Goal: Task Accomplishment & Management: Manage account settings

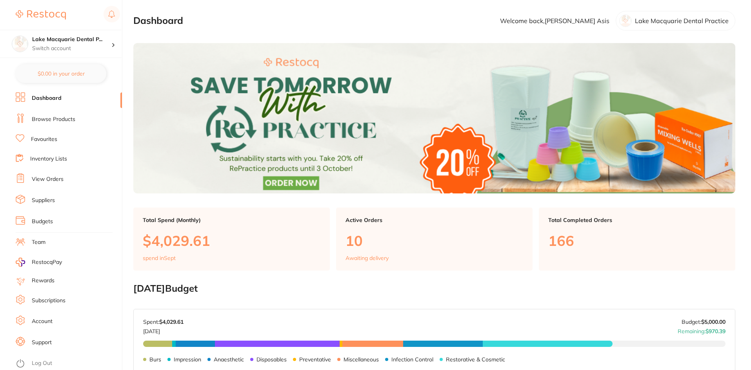
click at [50, 184] on li "View Orders" at bounding box center [69, 180] width 106 height 12
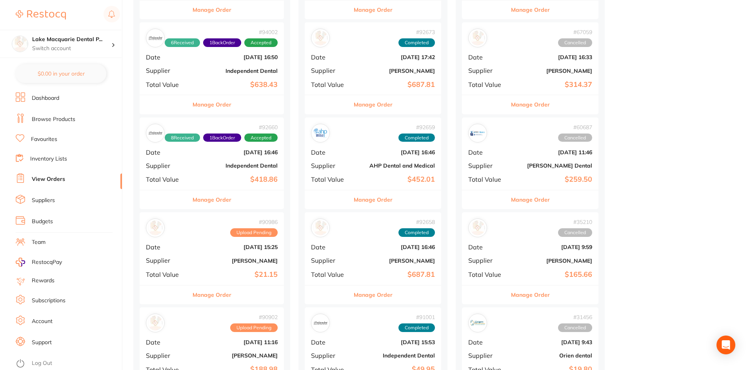
scroll to position [196, 0]
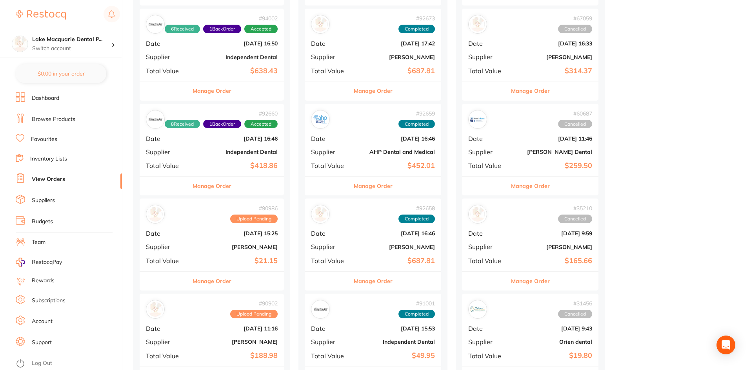
click at [203, 284] on button "Manage Order" at bounding box center [211, 281] width 39 height 19
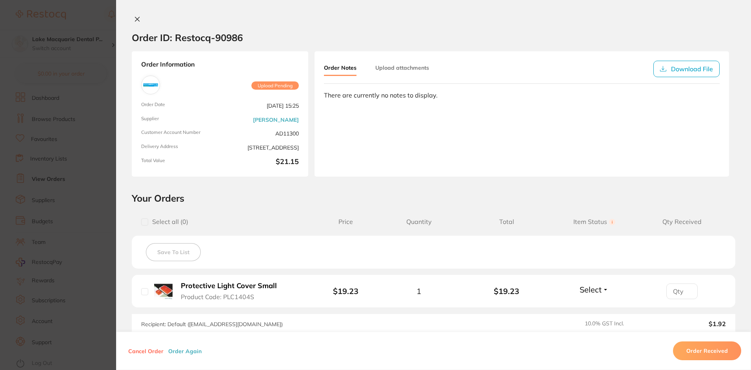
scroll to position [39, 0]
click at [134, 19] on icon at bounding box center [137, 19] width 6 height 6
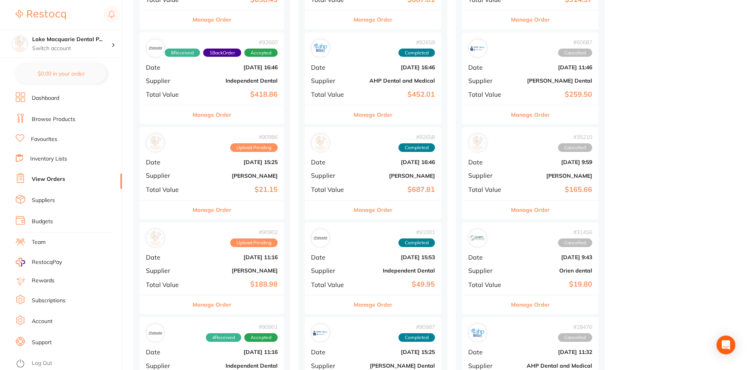
scroll to position [274, 0]
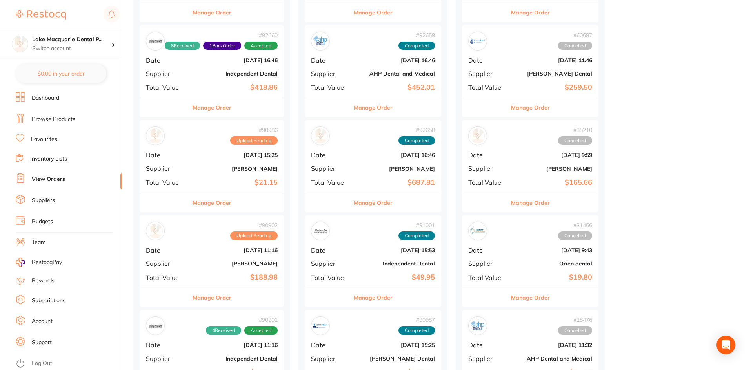
click at [225, 299] on button "Manage Order" at bounding box center [211, 298] width 39 height 19
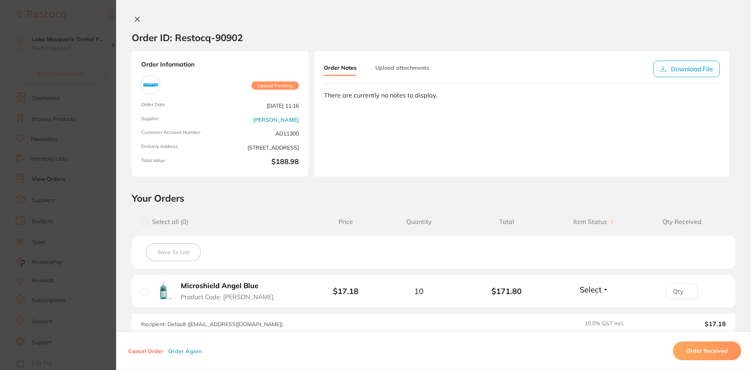
scroll to position [196, 0]
click at [135, 19] on icon at bounding box center [137, 19] width 4 height 4
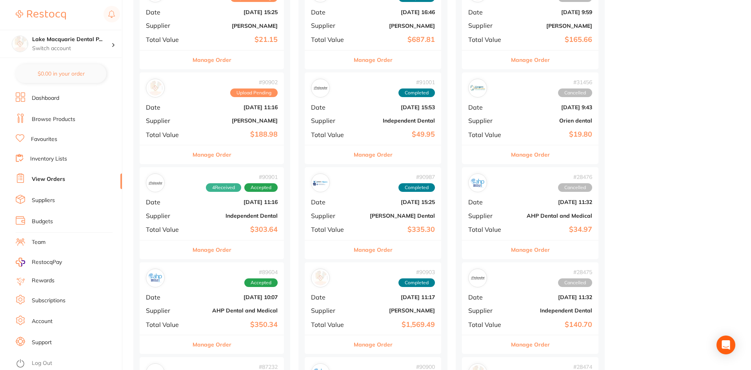
scroll to position [431, 0]
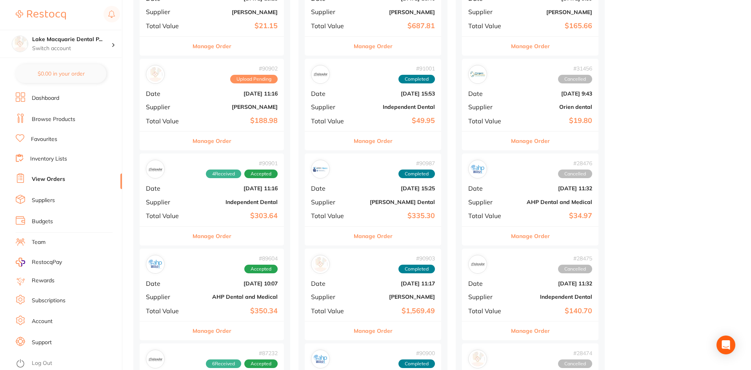
click at [219, 248] on div "# 94003 3 Received Upload Pending Date Sept 17 2025, 17:07 Supplier Henry Schei…" at bounding box center [212, 152] width 144 height 948
click at [218, 240] on button "Manage Order" at bounding box center [211, 236] width 39 height 19
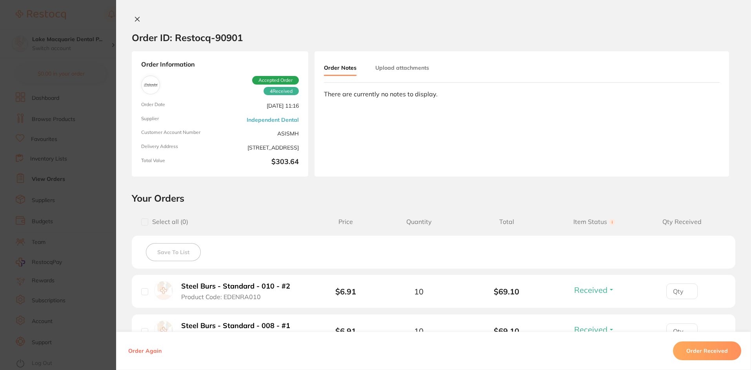
scroll to position [274, 0]
click at [130, 15] on div "Order ID: Restocq- 90901 Order Information 4 Received Accepted Order Order Date…" at bounding box center [433, 185] width 635 height 370
click at [132, 20] on button at bounding box center [137, 20] width 11 height 8
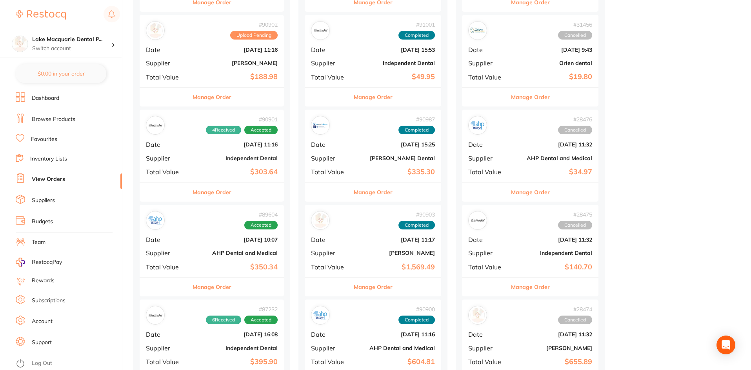
scroll to position [510, 0]
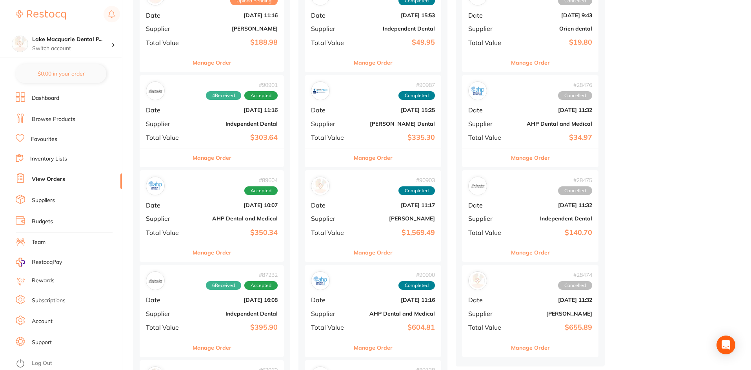
click at [211, 255] on button "Manage Order" at bounding box center [211, 252] width 39 height 19
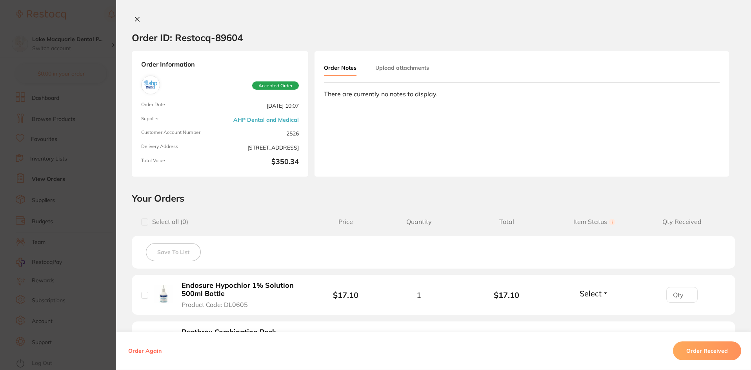
click at [135, 21] on icon at bounding box center [137, 19] width 4 height 4
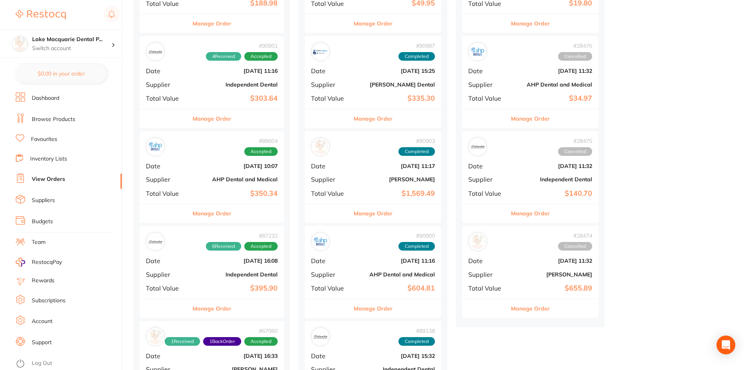
scroll to position [588, 0]
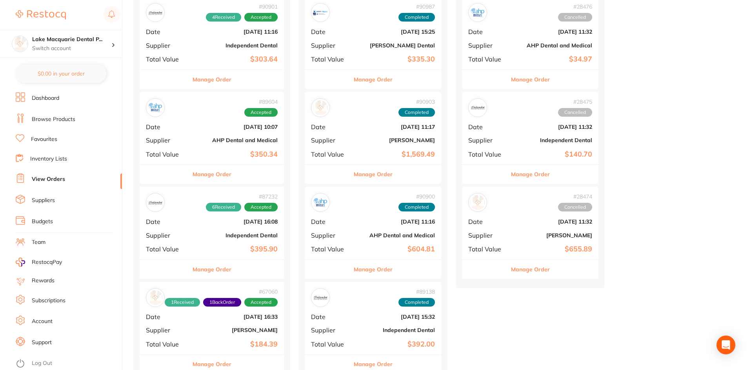
click at [218, 268] on button "Manage Order" at bounding box center [211, 269] width 39 height 19
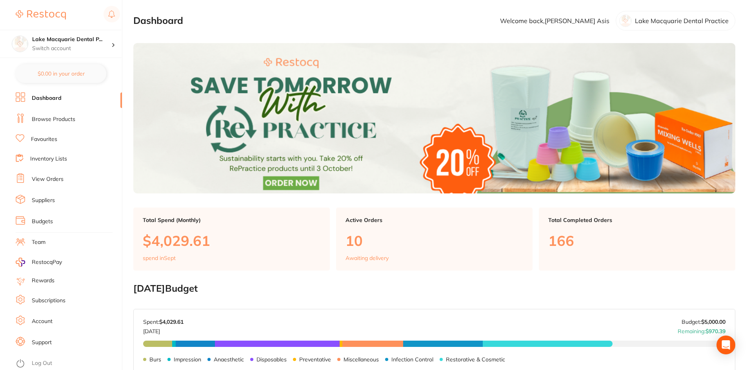
click at [61, 179] on link "View Orders" at bounding box center [48, 180] width 32 height 8
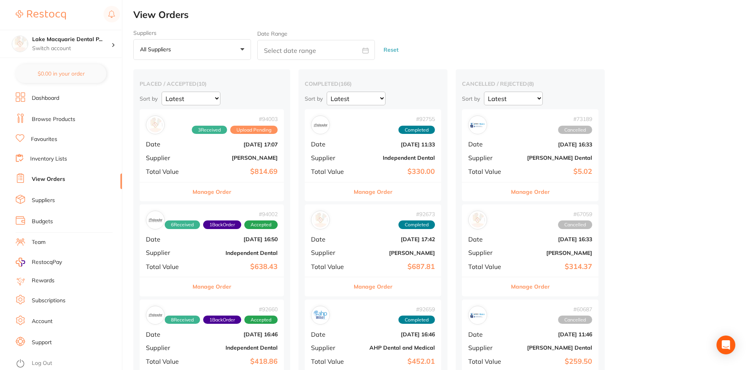
click at [522, 190] on button "Manage Order" at bounding box center [530, 192] width 39 height 19
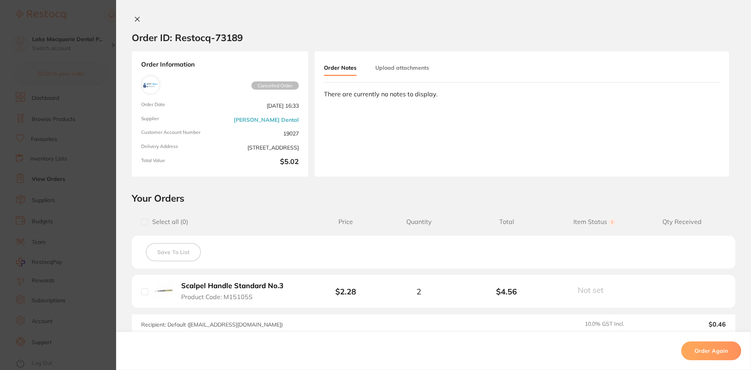
click at [136, 17] on icon at bounding box center [137, 19] width 6 height 6
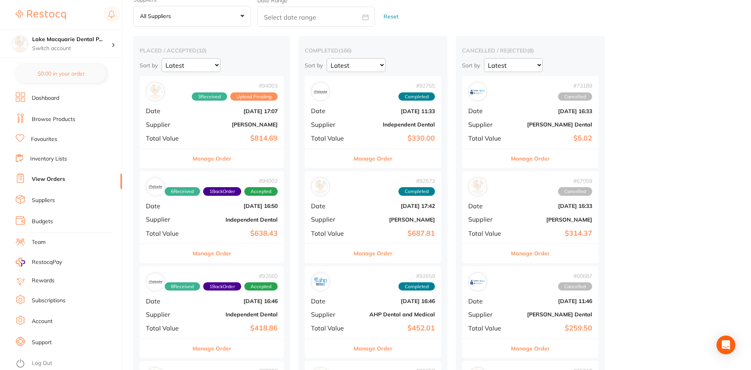
scroll to position [78, 0]
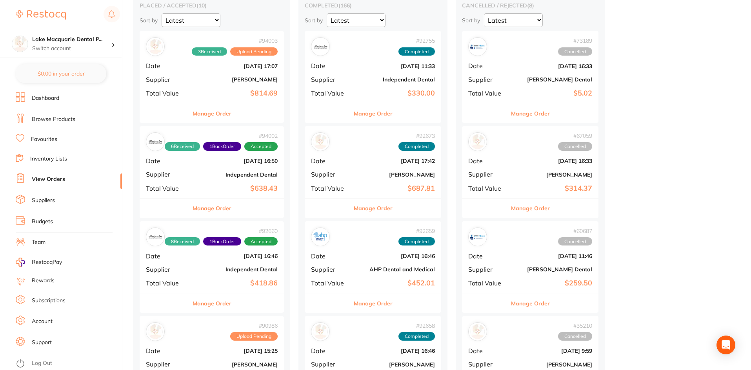
click at [541, 214] on button "Manage Order" at bounding box center [530, 208] width 39 height 19
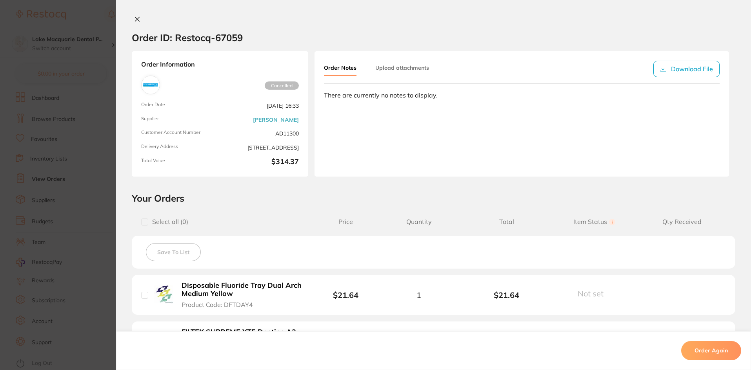
click at [136, 22] on icon at bounding box center [137, 19] width 6 height 6
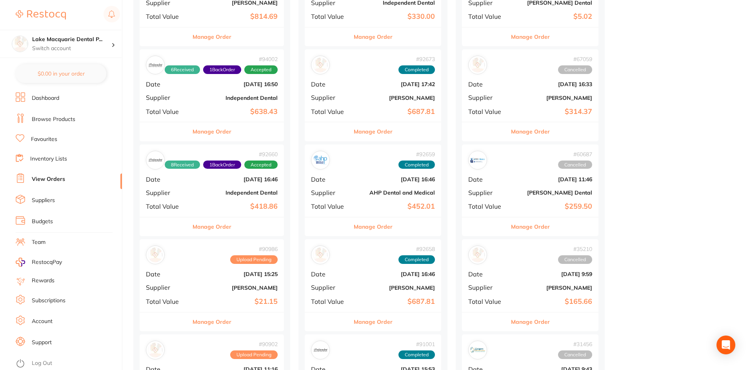
scroll to position [157, 0]
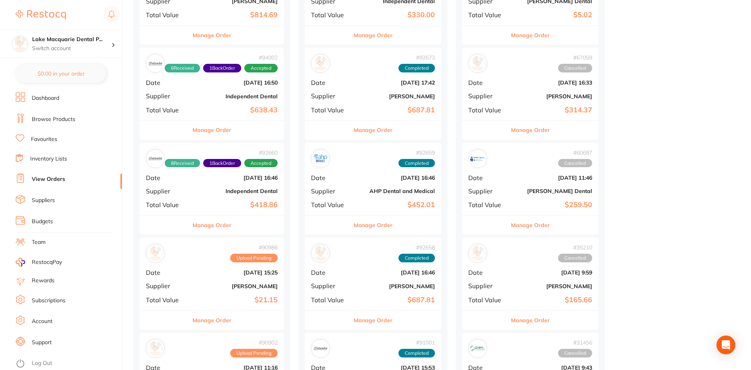
click at [550, 227] on button "Manage Order" at bounding box center [530, 225] width 39 height 19
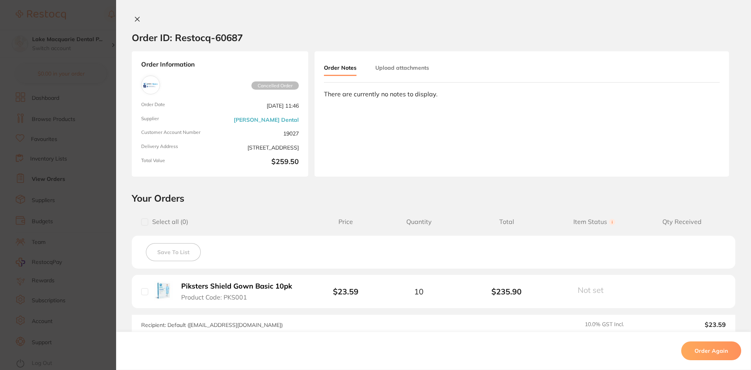
click at [137, 17] on icon at bounding box center [137, 19] width 4 height 4
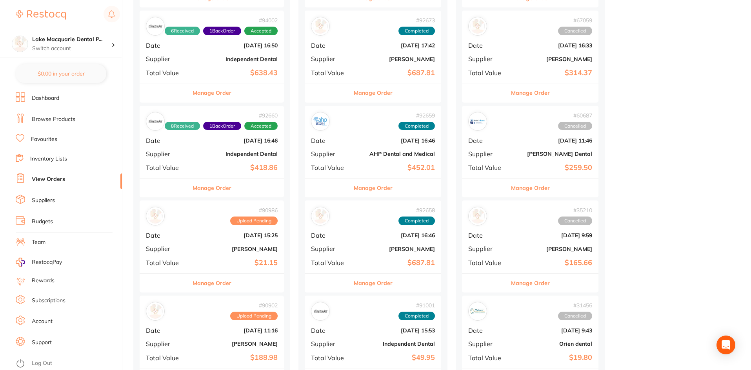
scroll to position [196, 0]
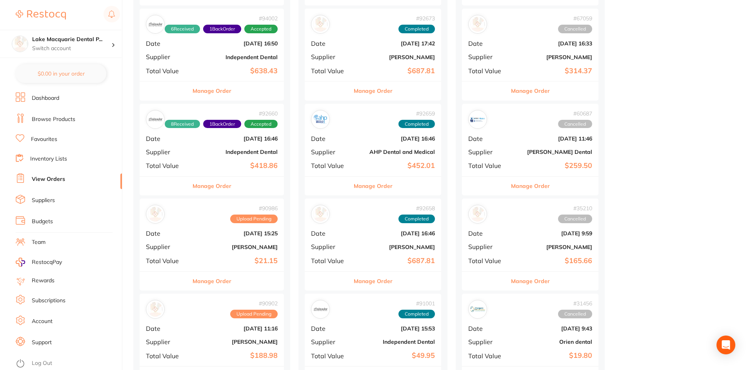
click at [557, 279] on div "Manage Order" at bounding box center [530, 281] width 136 height 19
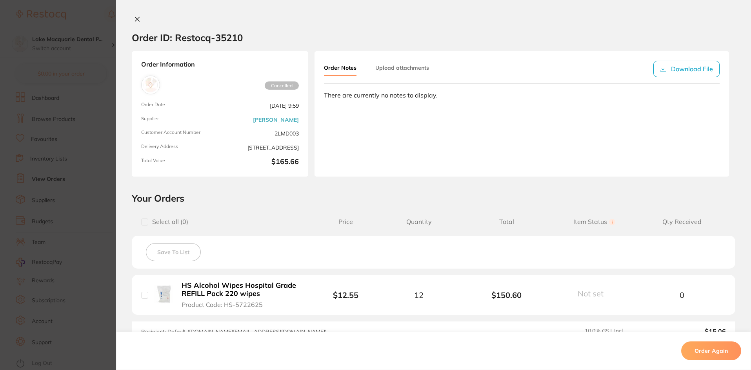
scroll to position [118, 0]
click at [134, 16] on icon at bounding box center [137, 19] width 6 height 6
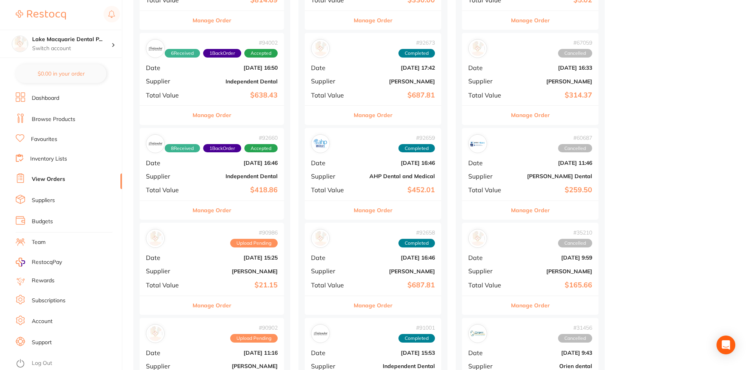
scroll to position [196, 0]
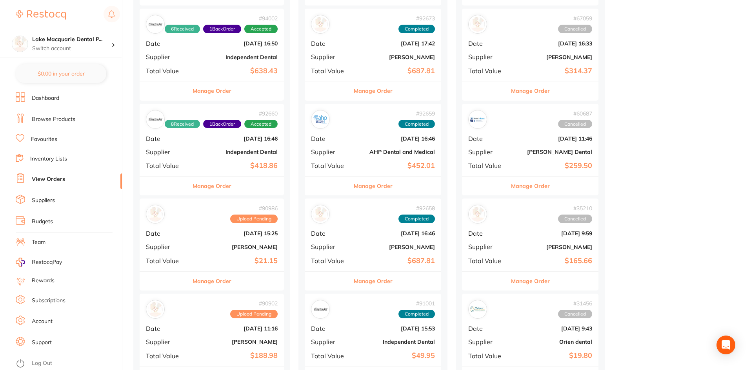
click at [513, 285] on div "Manage Order" at bounding box center [530, 281] width 136 height 19
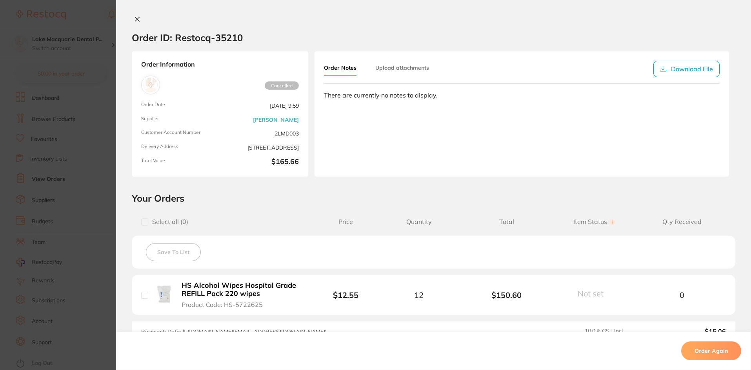
scroll to position [78, 0]
drag, startPoint x: 136, startPoint y: 16, endPoint x: 174, endPoint y: 33, distance: 40.9
click at [136, 16] on icon at bounding box center [137, 19] width 6 height 6
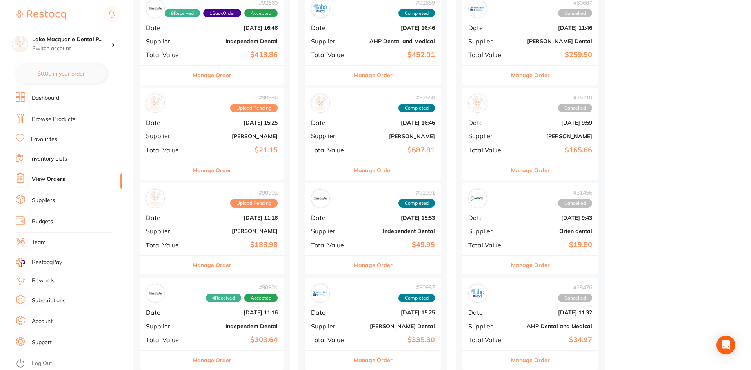
scroll to position [314, 0]
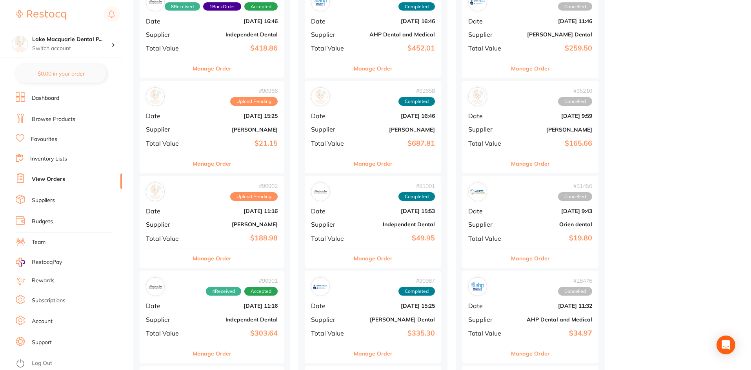
click at [572, 259] on div "Manage Order" at bounding box center [530, 258] width 136 height 19
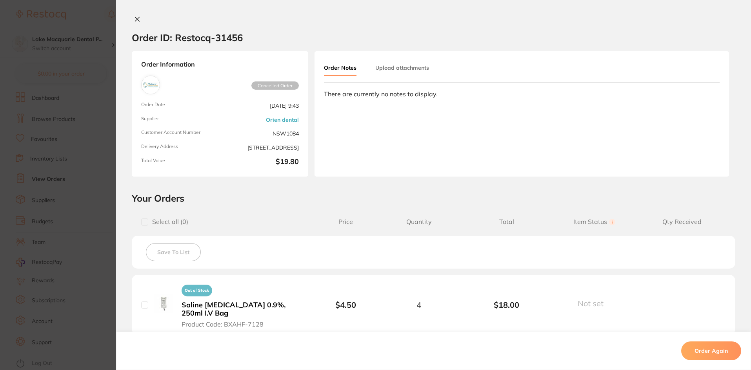
click at [137, 21] on icon at bounding box center [137, 19] width 4 height 4
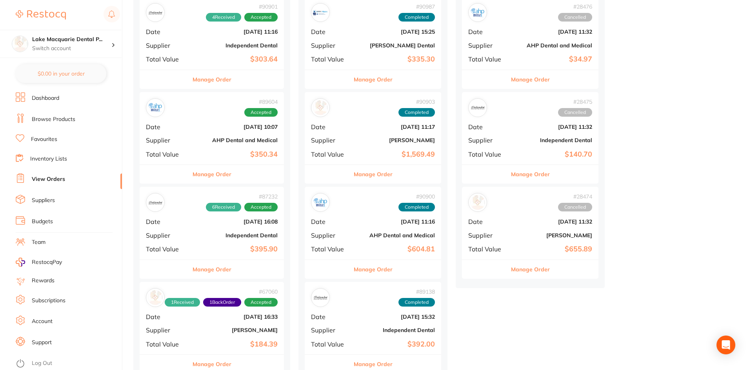
click at [535, 76] on button "Manage Order" at bounding box center [530, 79] width 39 height 19
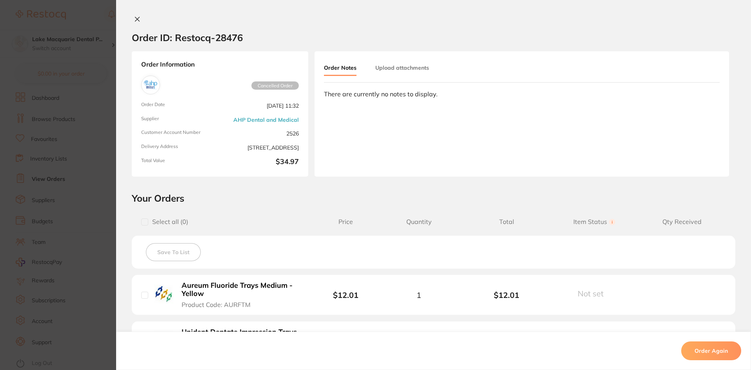
click at [135, 20] on icon at bounding box center [137, 19] width 4 height 4
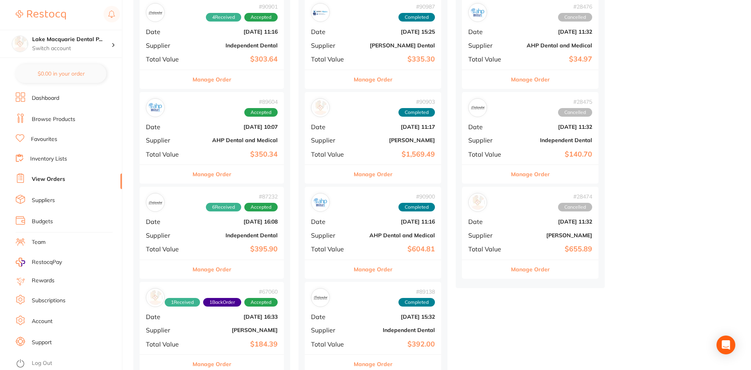
click at [535, 172] on button "Manage Order" at bounding box center [530, 174] width 39 height 19
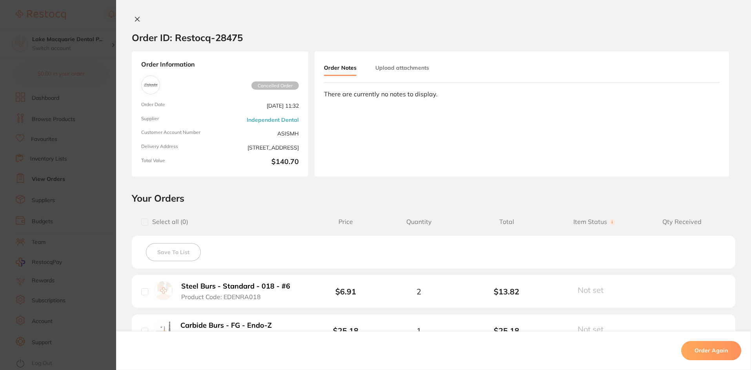
click at [136, 19] on icon at bounding box center [137, 19] width 6 height 6
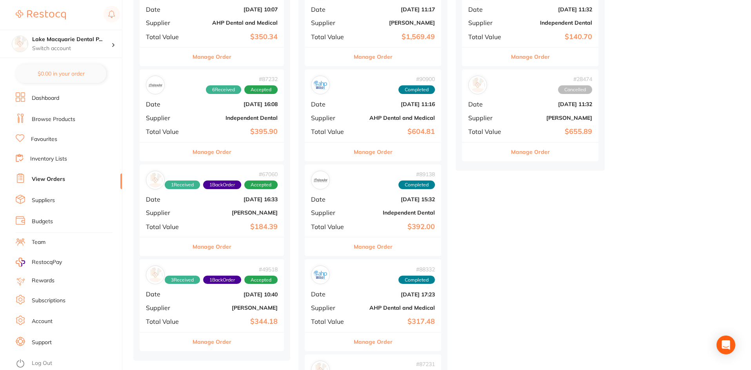
click at [512, 156] on div "Manage Order" at bounding box center [530, 151] width 136 height 19
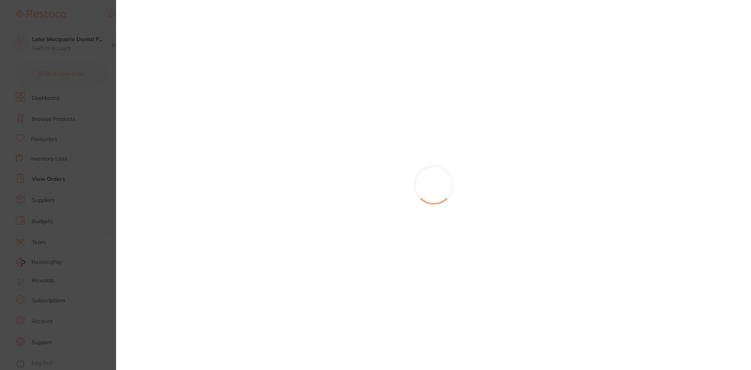
click at [523, 150] on div at bounding box center [433, 185] width 635 height 370
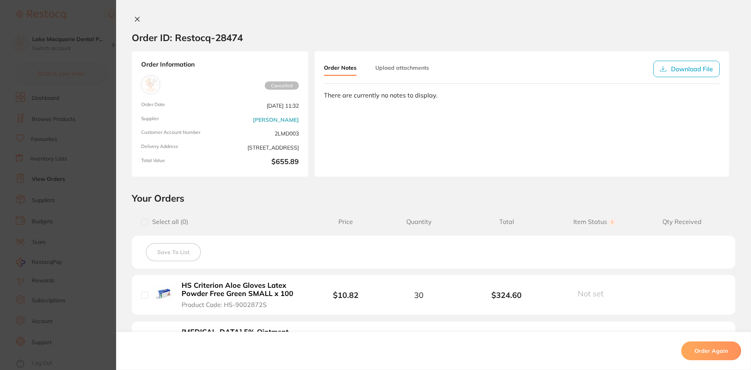
click at [137, 18] on icon at bounding box center [137, 19] width 6 height 6
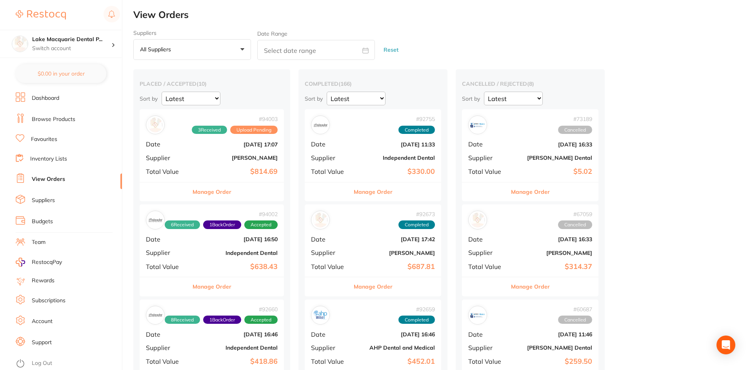
click at [365, 198] on button "Manage Order" at bounding box center [373, 192] width 39 height 19
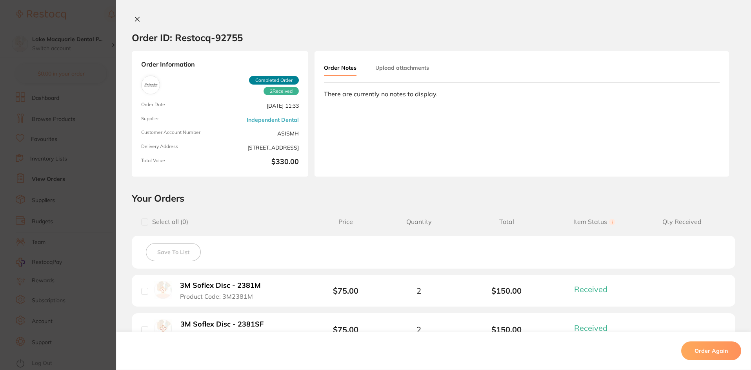
click at [135, 20] on icon at bounding box center [137, 19] width 6 height 6
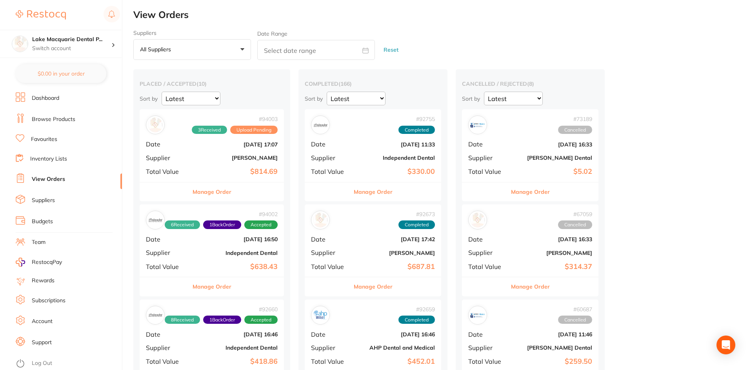
click at [385, 284] on button "Manage Order" at bounding box center [373, 287] width 39 height 19
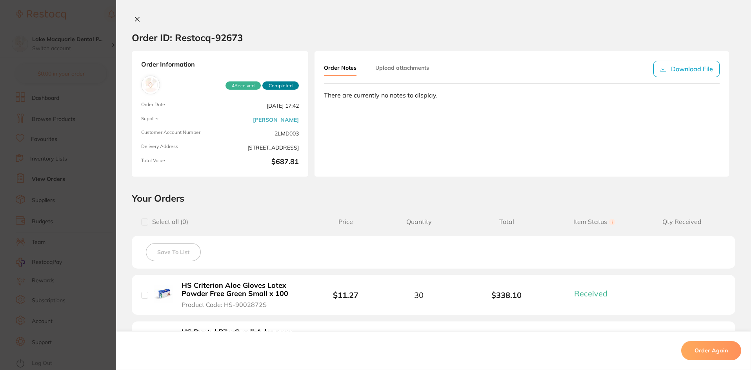
click at [137, 19] on icon at bounding box center [137, 19] width 6 height 6
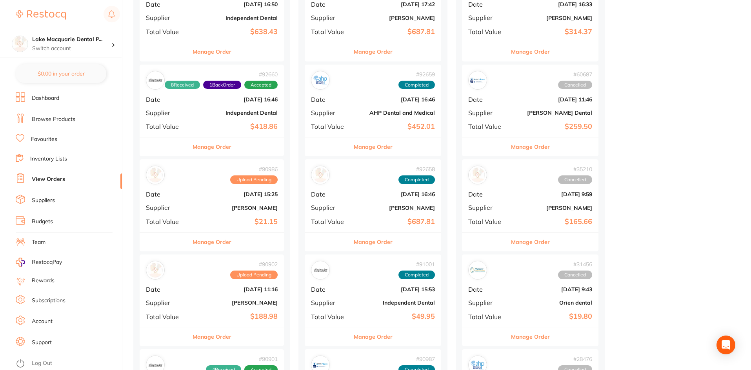
click at [387, 145] on button "Manage Order" at bounding box center [373, 147] width 39 height 19
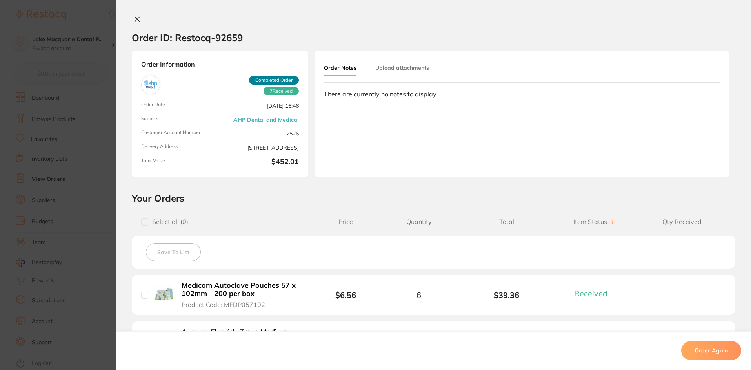
drag, startPoint x: 136, startPoint y: 17, endPoint x: 135, endPoint y: 22, distance: 5.5
click at [136, 17] on icon at bounding box center [137, 19] width 6 height 6
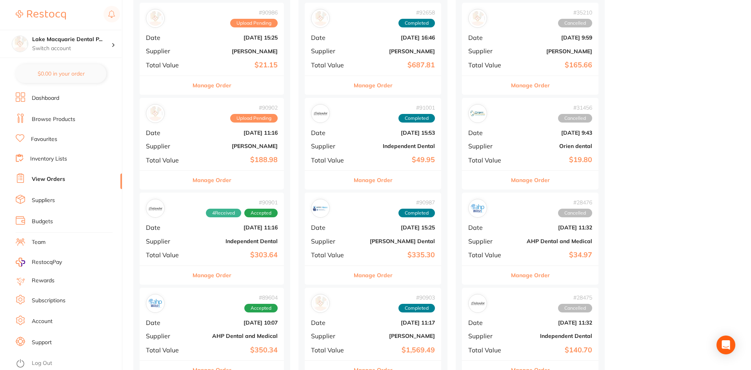
click at [387, 87] on button "Manage Order" at bounding box center [373, 85] width 39 height 19
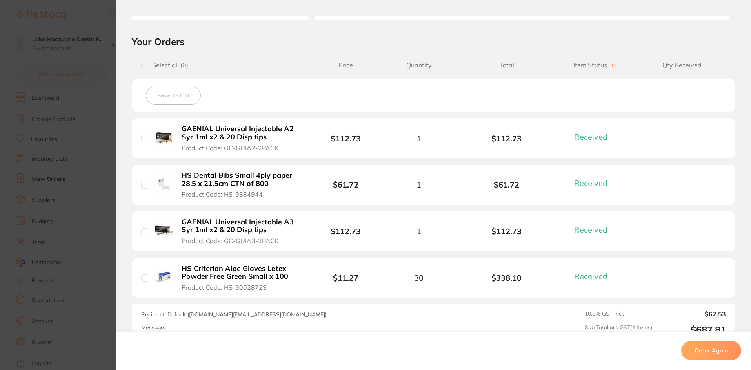
scroll to position [97, 0]
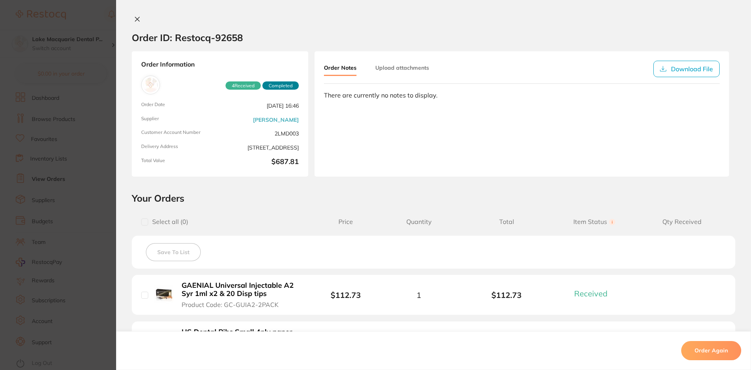
click at [136, 18] on icon at bounding box center [137, 19] width 4 height 4
click at [138, 16] on button at bounding box center [137, 20] width 11 height 8
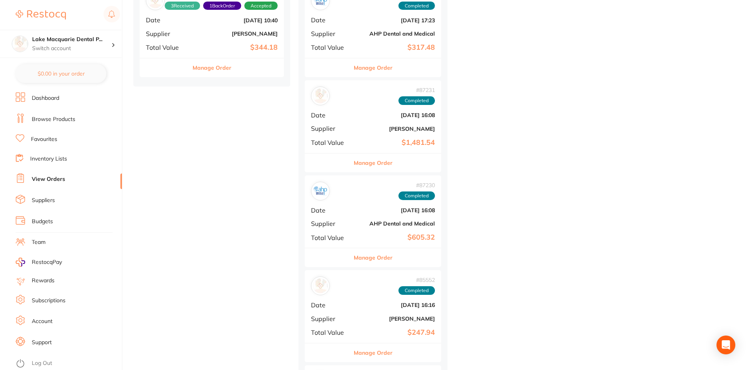
click at [386, 258] on button "Manage Order" at bounding box center [373, 258] width 39 height 19
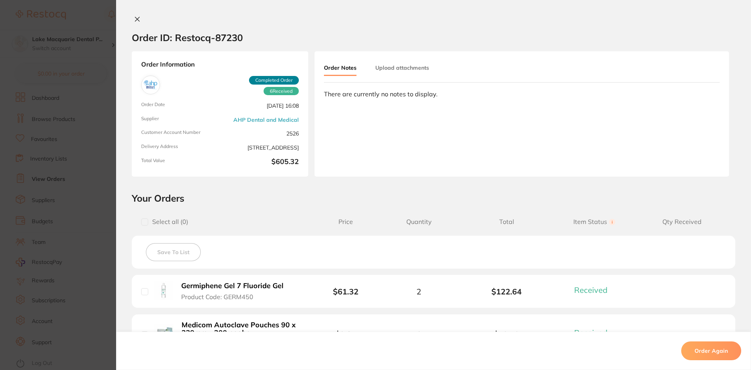
scroll to position [823, 0]
click at [140, 17] on button at bounding box center [137, 20] width 11 height 8
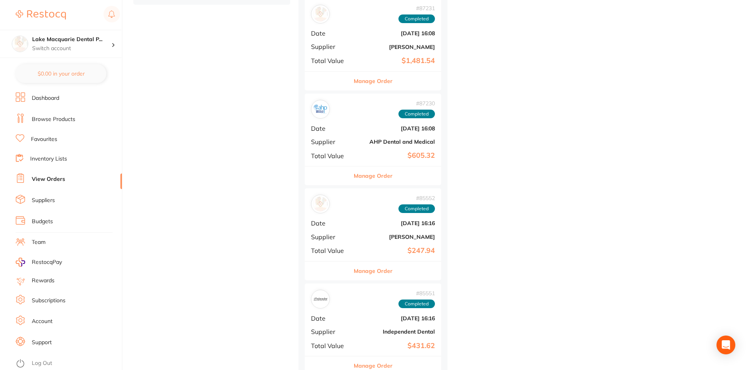
scroll to position [1058, 0]
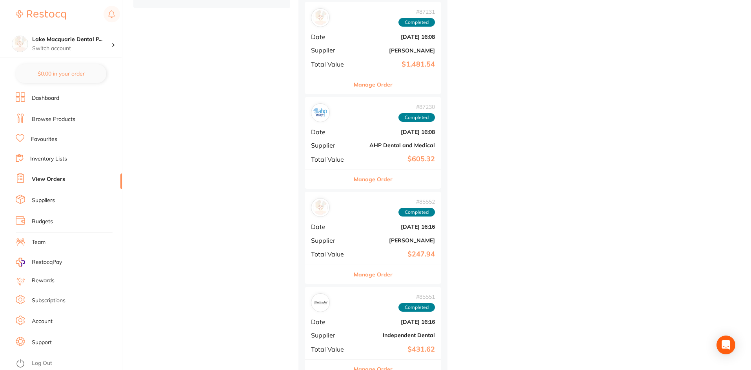
click at [386, 273] on button "Manage Order" at bounding box center [373, 274] width 39 height 19
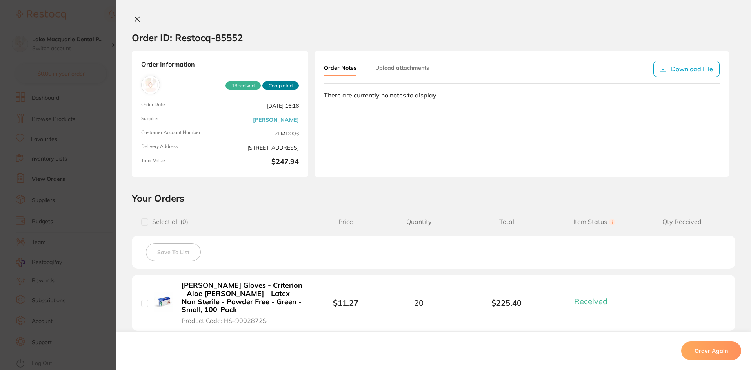
click at [141, 22] on div at bounding box center [433, 20] width 635 height 8
click at [135, 21] on icon at bounding box center [137, 19] width 4 height 4
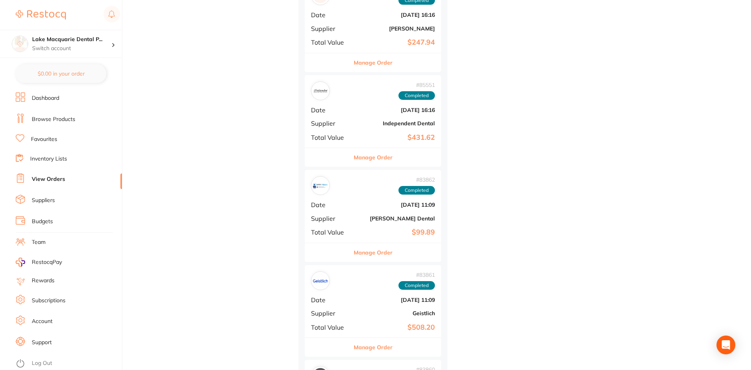
scroll to position [1294, 0]
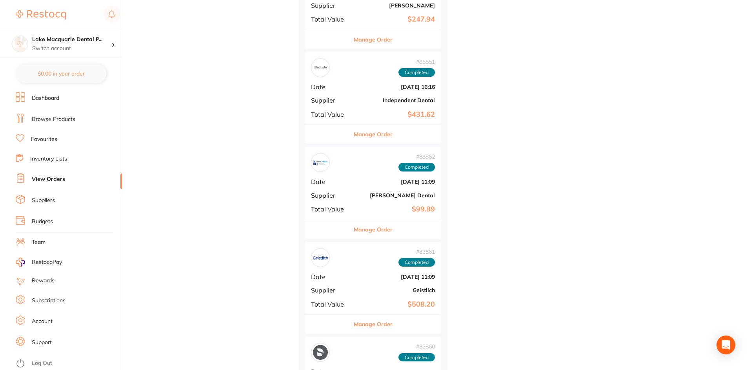
click at [376, 138] on button "Manage Order" at bounding box center [373, 134] width 39 height 19
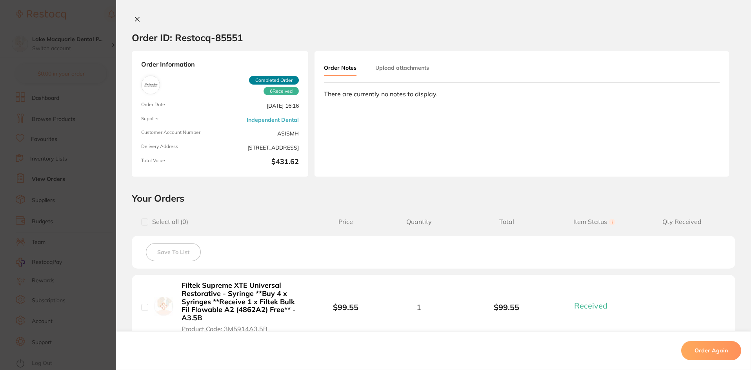
scroll to position [1137, 0]
click at [137, 20] on icon at bounding box center [137, 19] width 6 height 6
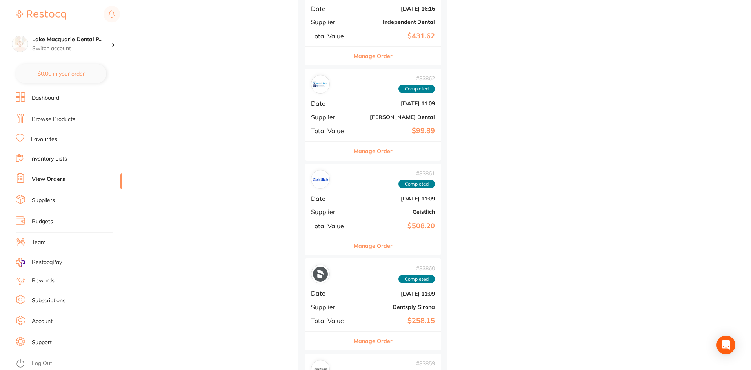
scroll to position [1450, 0]
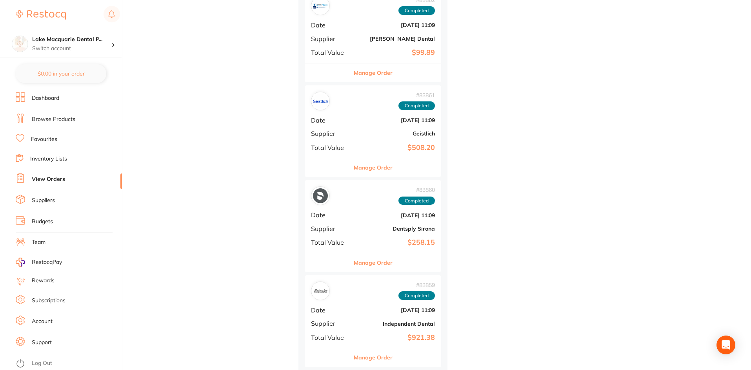
click at [378, 77] on button "Manage Order" at bounding box center [373, 73] width 39 height 19
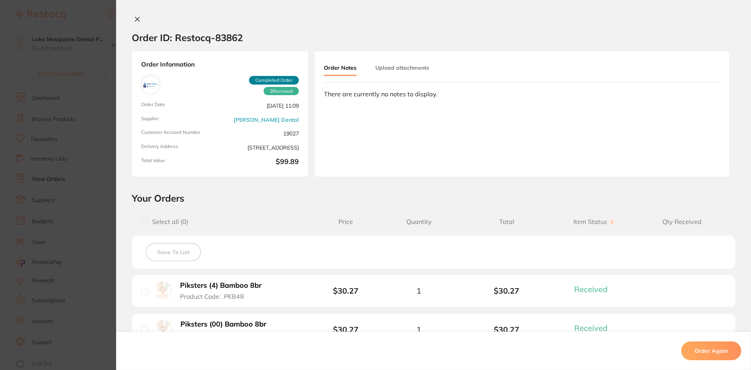
scroll to position [1215, 0]
click at [136, 14] on div "Order ID: Restocq- 83862 Order Information 3 Received Completed Order Order Dat…" at bounding box center [433, 185] width 635 height 370
click at [134, 20] on icon at bounding box center [137, 19] width 6 height 6
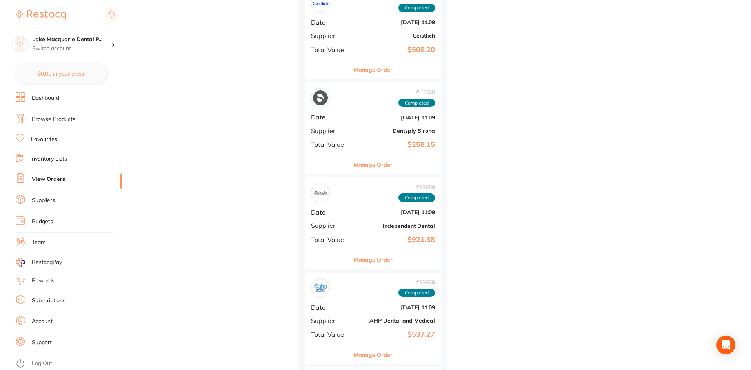
scroll to position [1568, 0]
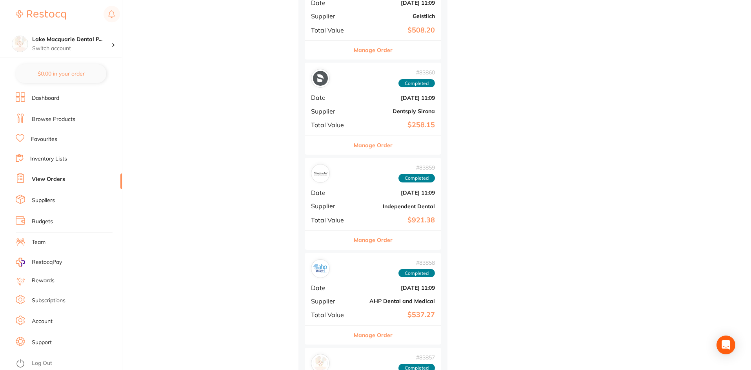
click at [372, 48] on button "Manage Order" at bounding box center [373, 50] width 39 height 19
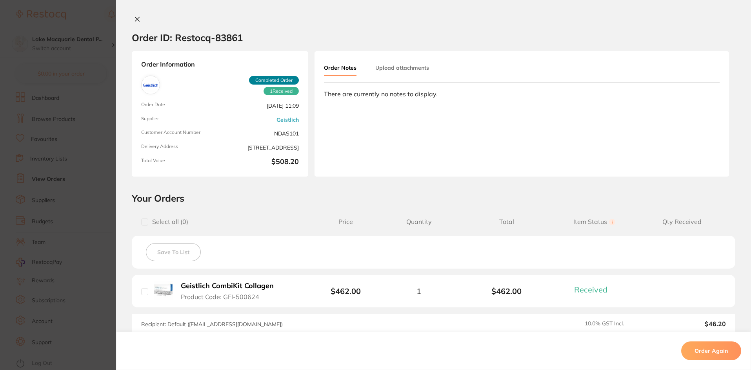
click at [136, 19] on icon at bounding box center [137, 19] width 6 height 6
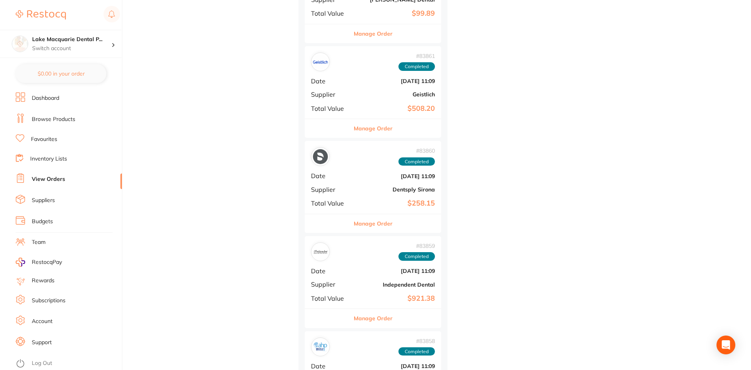
click at [357, 227] on button "Manage Order" at bounding box center [373, 223] width 39 height 19
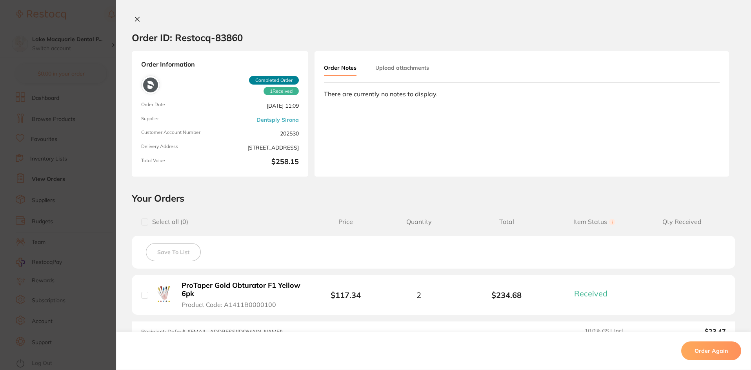
scroll to position [1333, 0]
click at [136, 21] on icon at bounding box center [137, 19] width 6 height 6
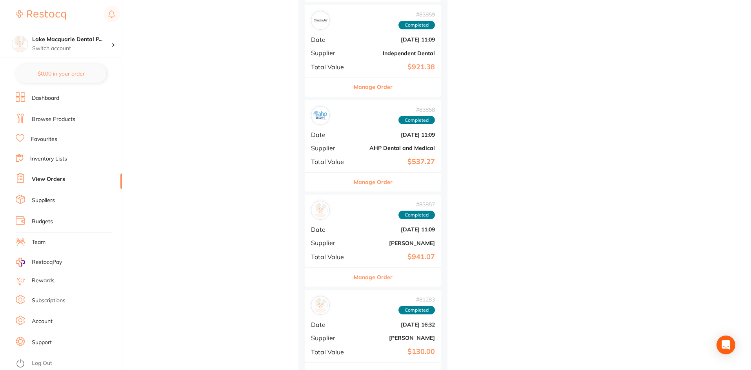
scroll to position [1725, 0]
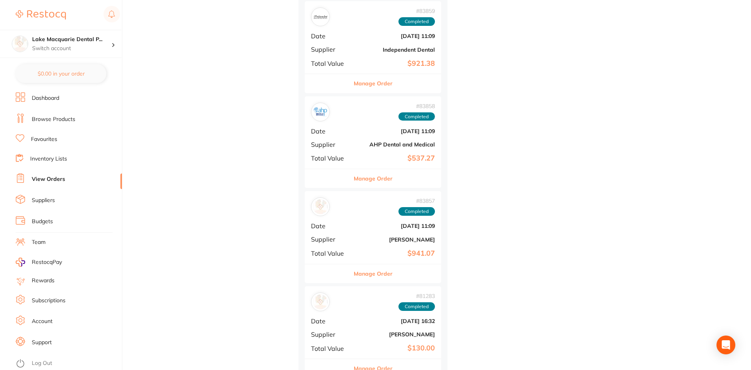
click at [374, 87] on button "Manage Order" at bounding box center [373, 83] width 39 height 19
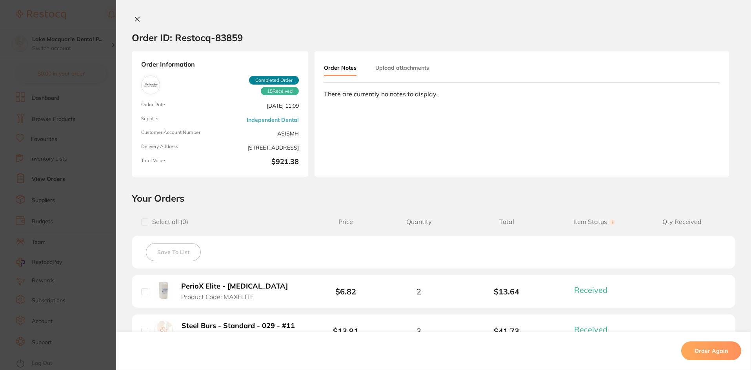
click at [138, 19] on icon at bounding box center [137, 19] width 6 height 6
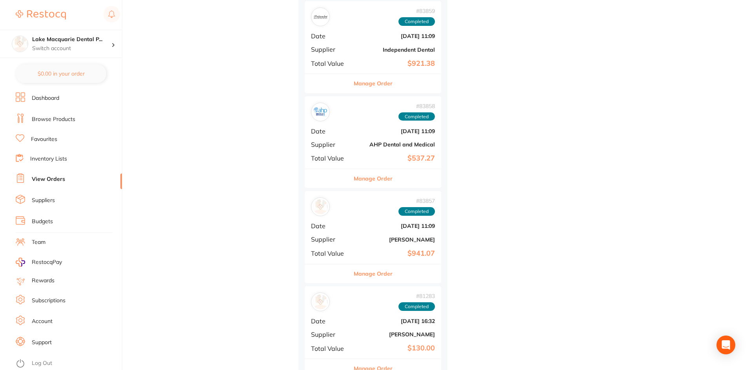
click at [379, 175] on button "Manage Order" at bounding box center [373, 178] width 39 height 19
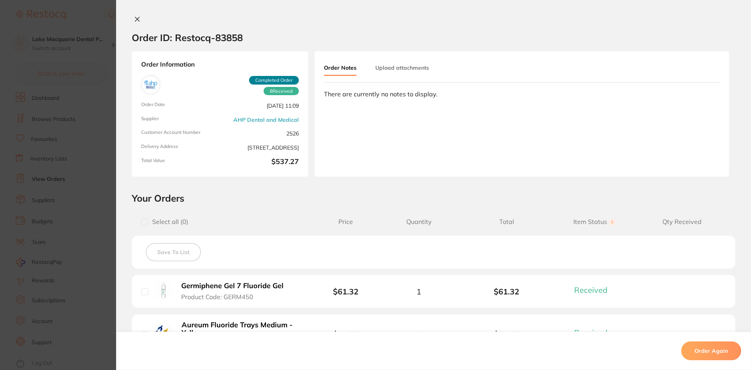
click at [138, 18] on icon at bounding box center [137, 19] width 6 height 6
